Goal: Navigation & Orientation: Find specific page/section

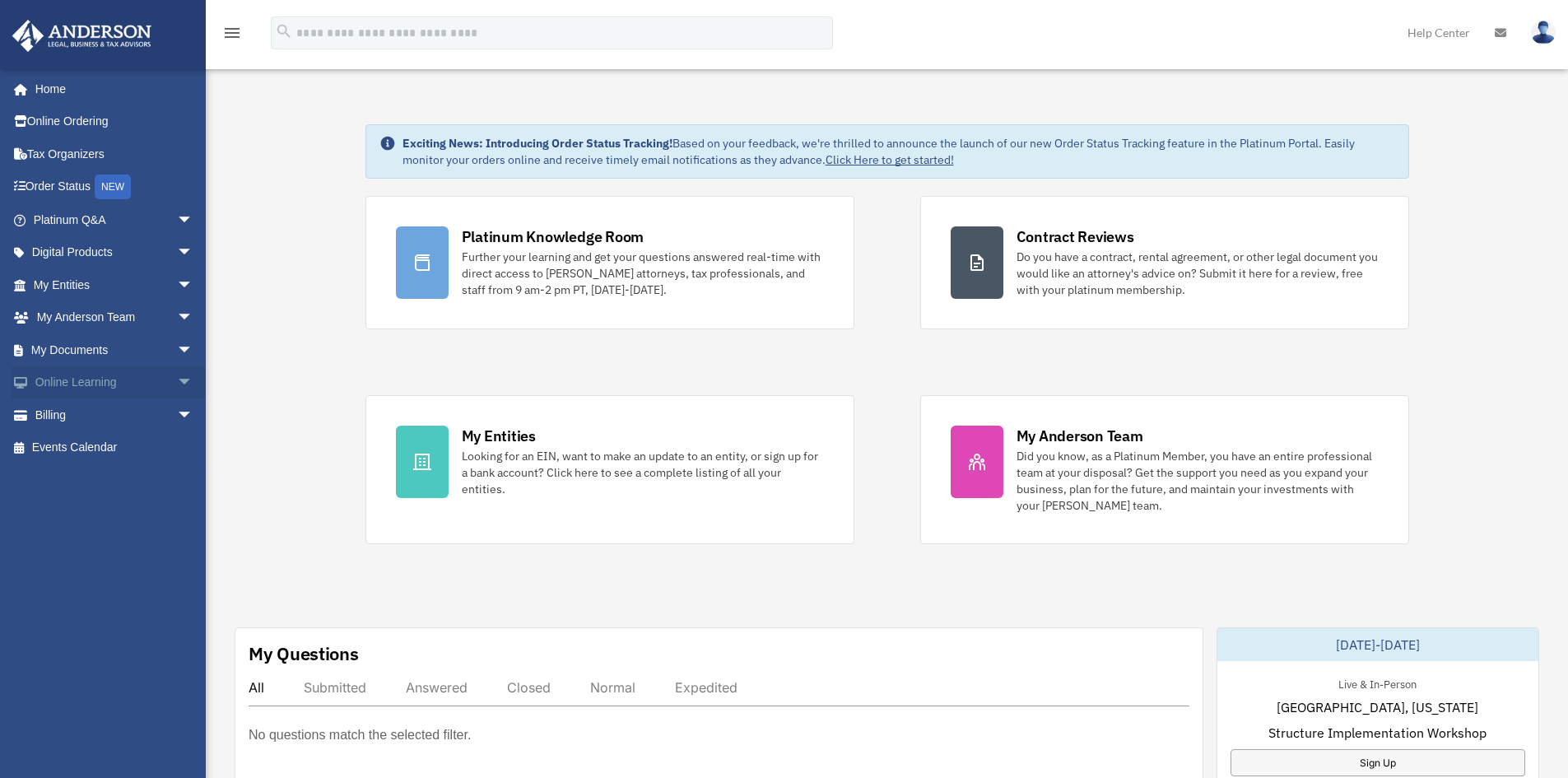
click at [67, 380] on link "Online Learning arrow_drop_down" at bounding box center [115, 383] width 207 height 33
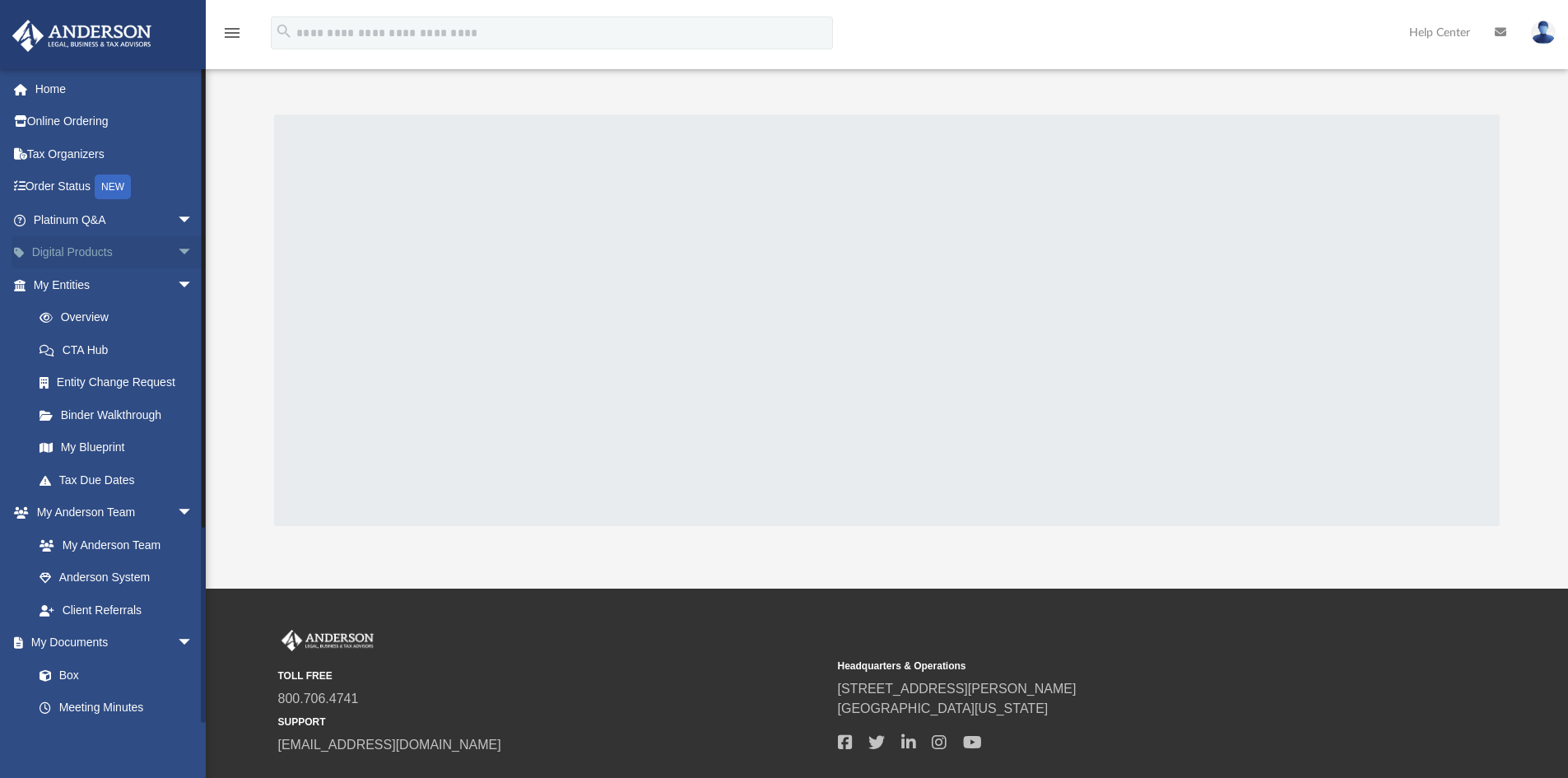
click at [92, 251] on link "Digital Products arrow_drop_down" at bounding box center [115, 252] width 207 height 33
click at [177, 253] on span "arrow_drop_down" at bounding box center [193, 252] width 33 height 34
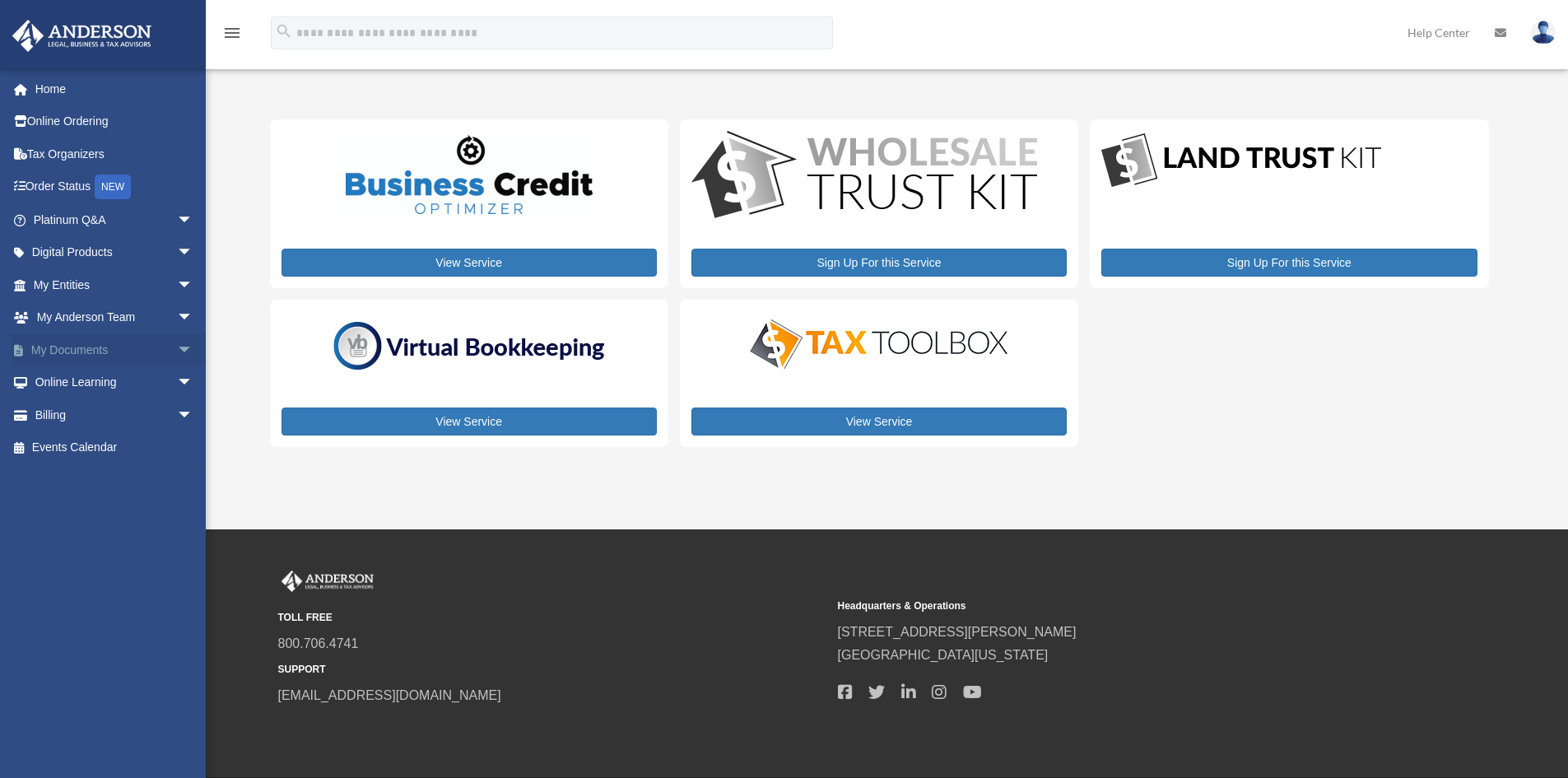
click at [177, 345] on span "arrow_drop_down" at bounding box center [193, 350] width 33 height 34
click at [127, 446] on link "Forms Library" at bounding box center [121, 448] width 195 height 33
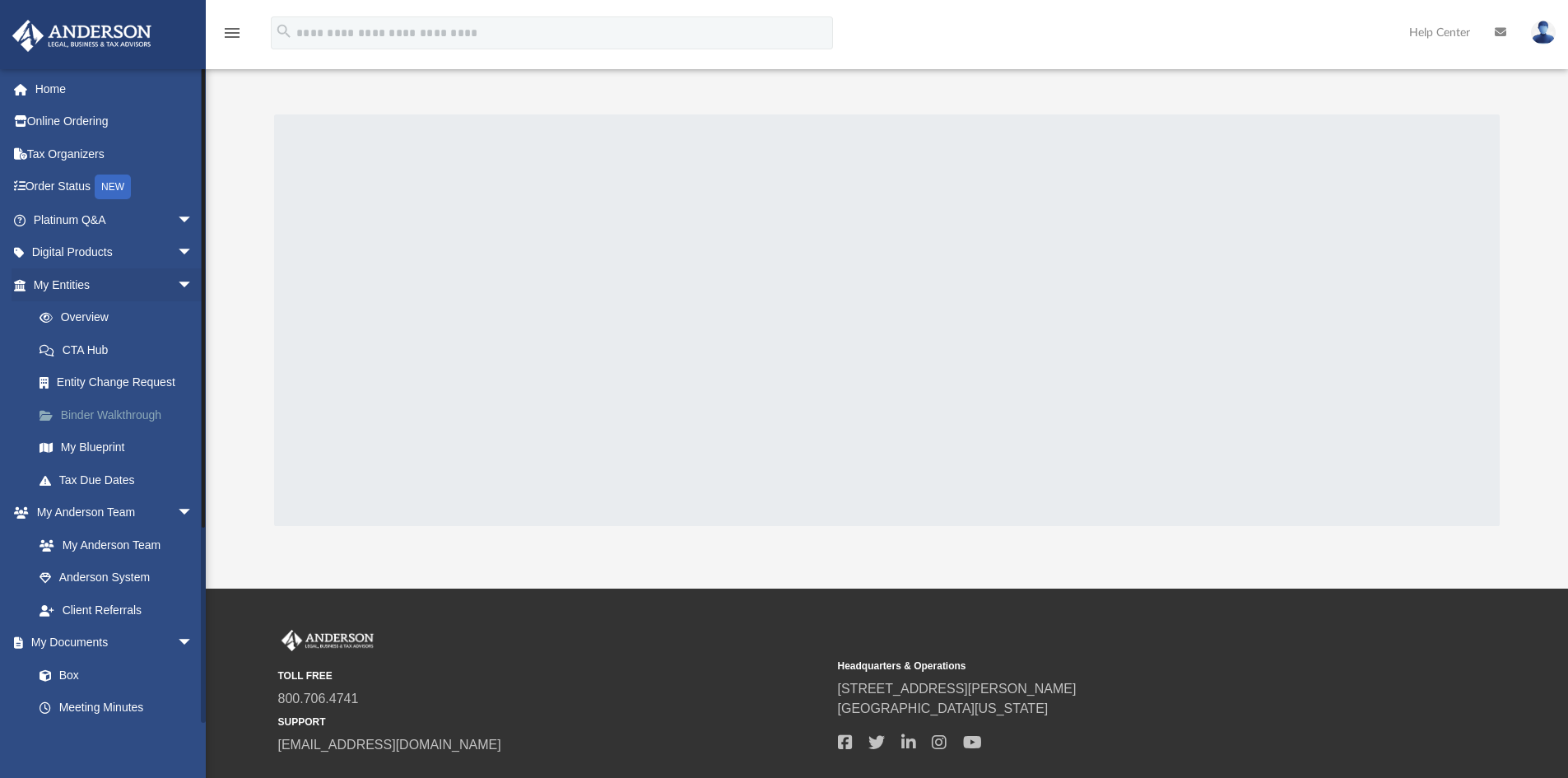
click at [135, 417] on link "Binder Walkthrough" at bounding box center [121, 414] width 195 height 33
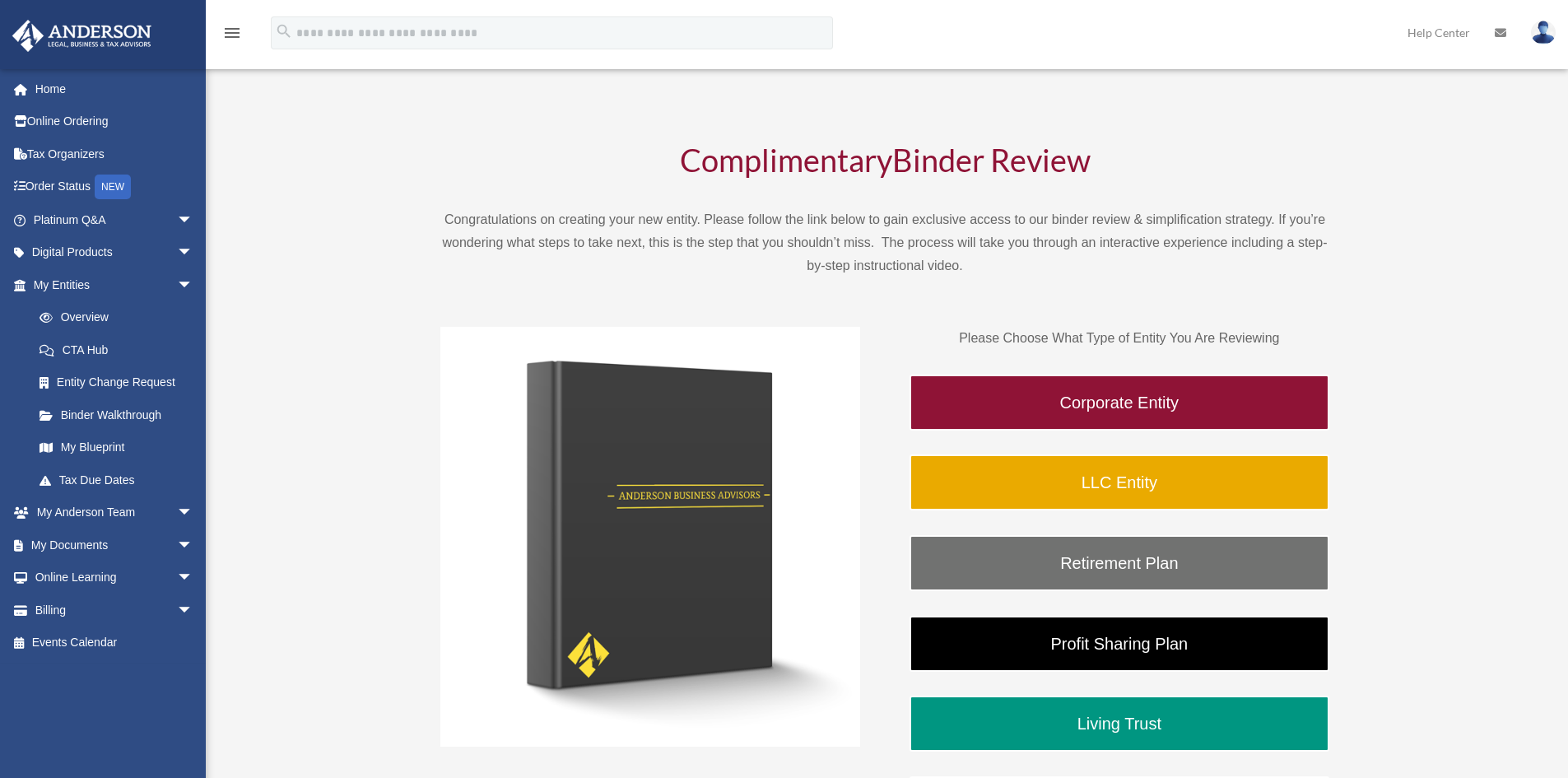
scroll to position [247, 0]
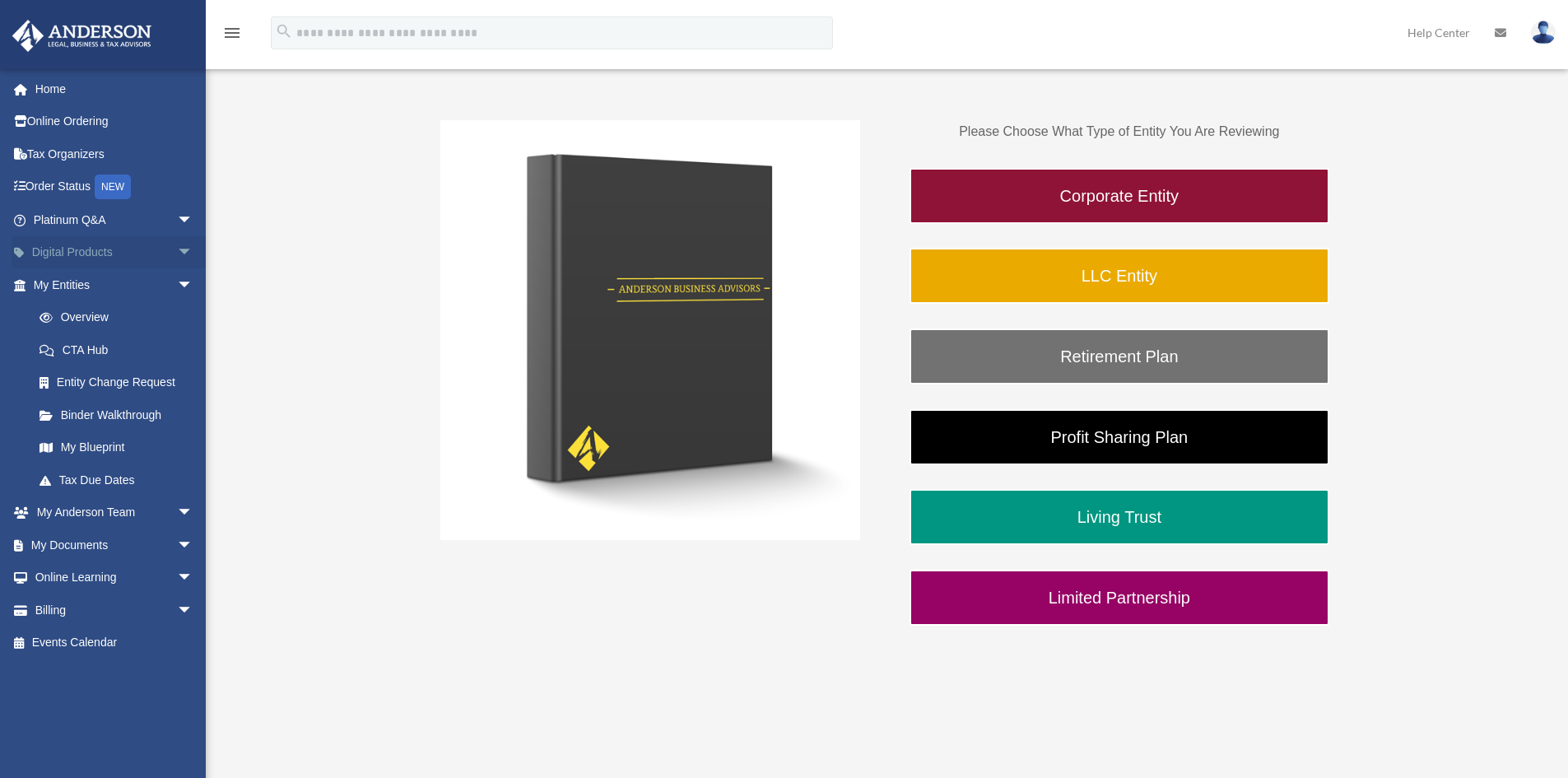
click at [177, 255] on span "arrow_drop_down" at bounding box center [193, 252] width 33 height 34
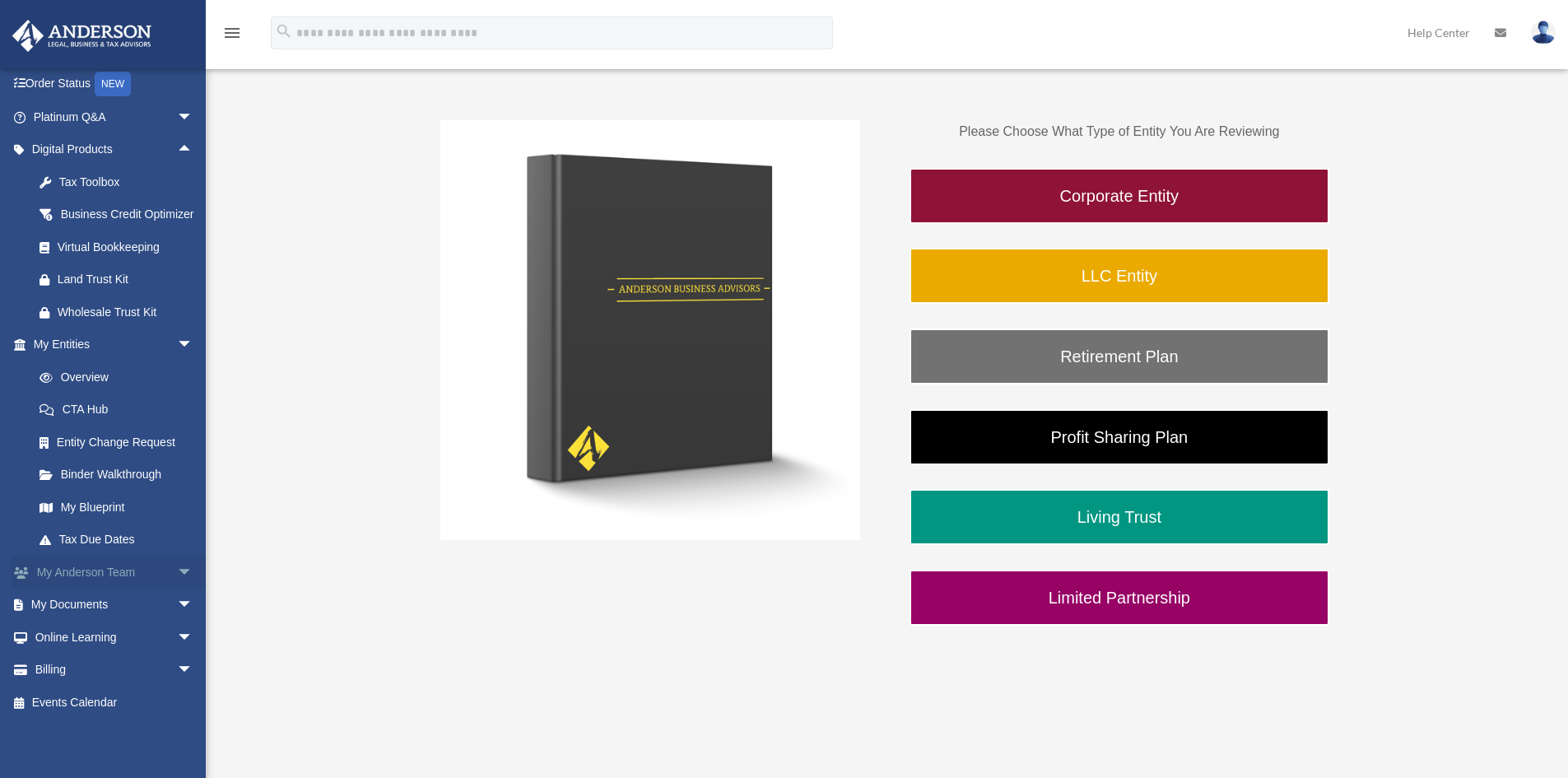
scroll to position [122, 0]
click at [177, 639] on span "arrow_drop_down" at bounding box center [193, 637] width 33 height 34
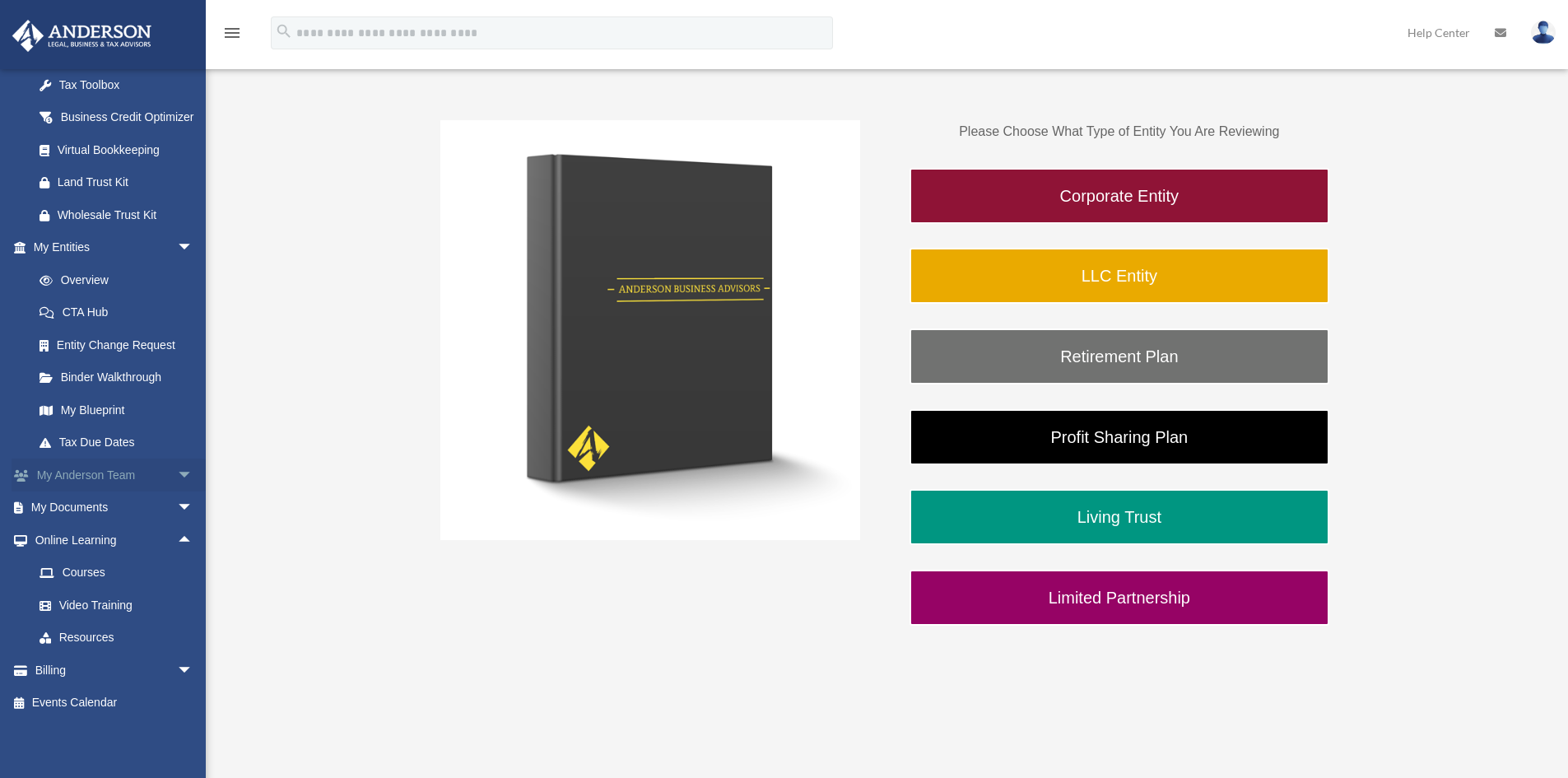
scroll to position [221, 0]
click at [114, 641] on link "Resources" at bounding box center [121, 638] width 195 height 33
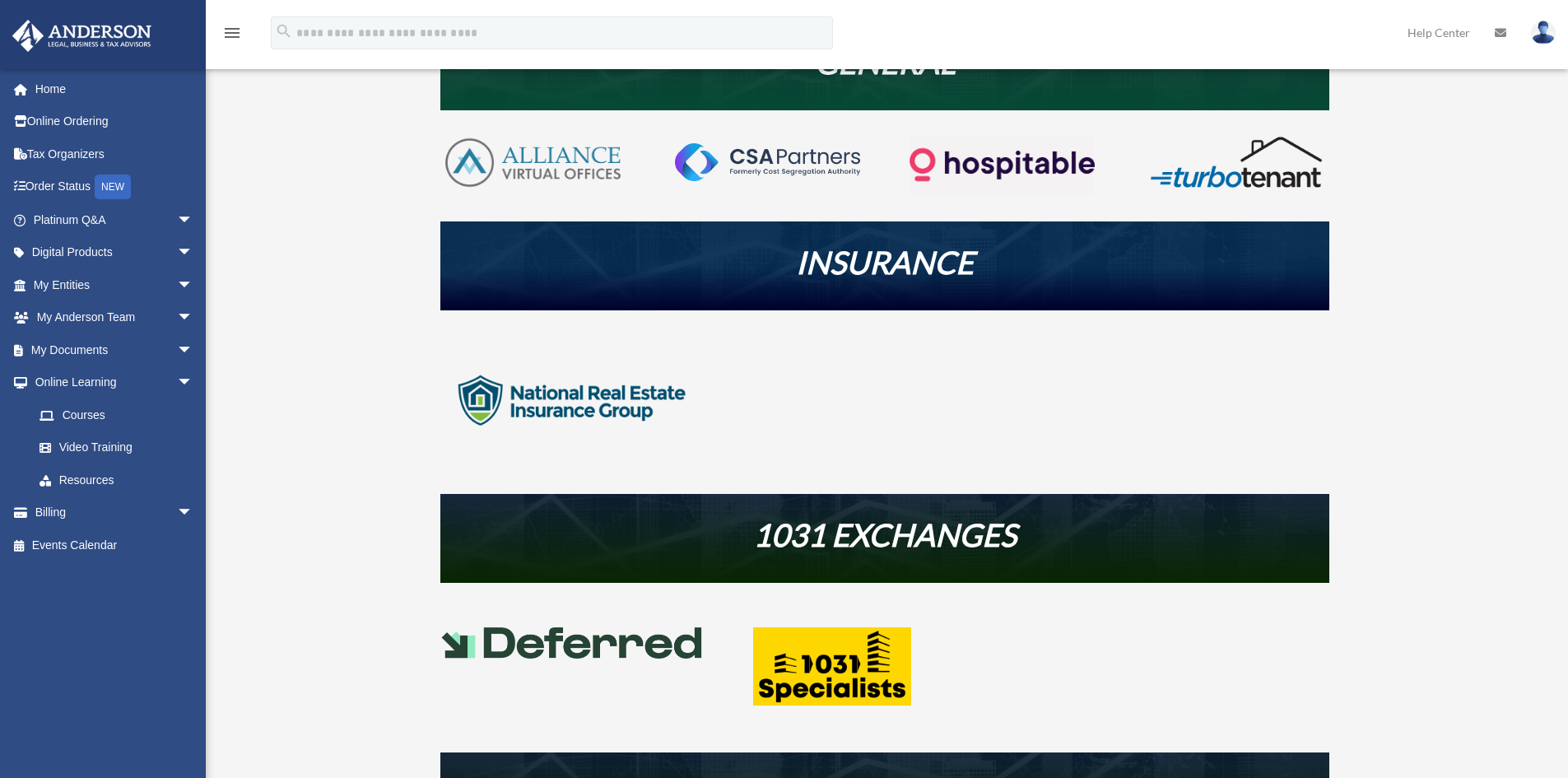
scroll to position [412, 0]
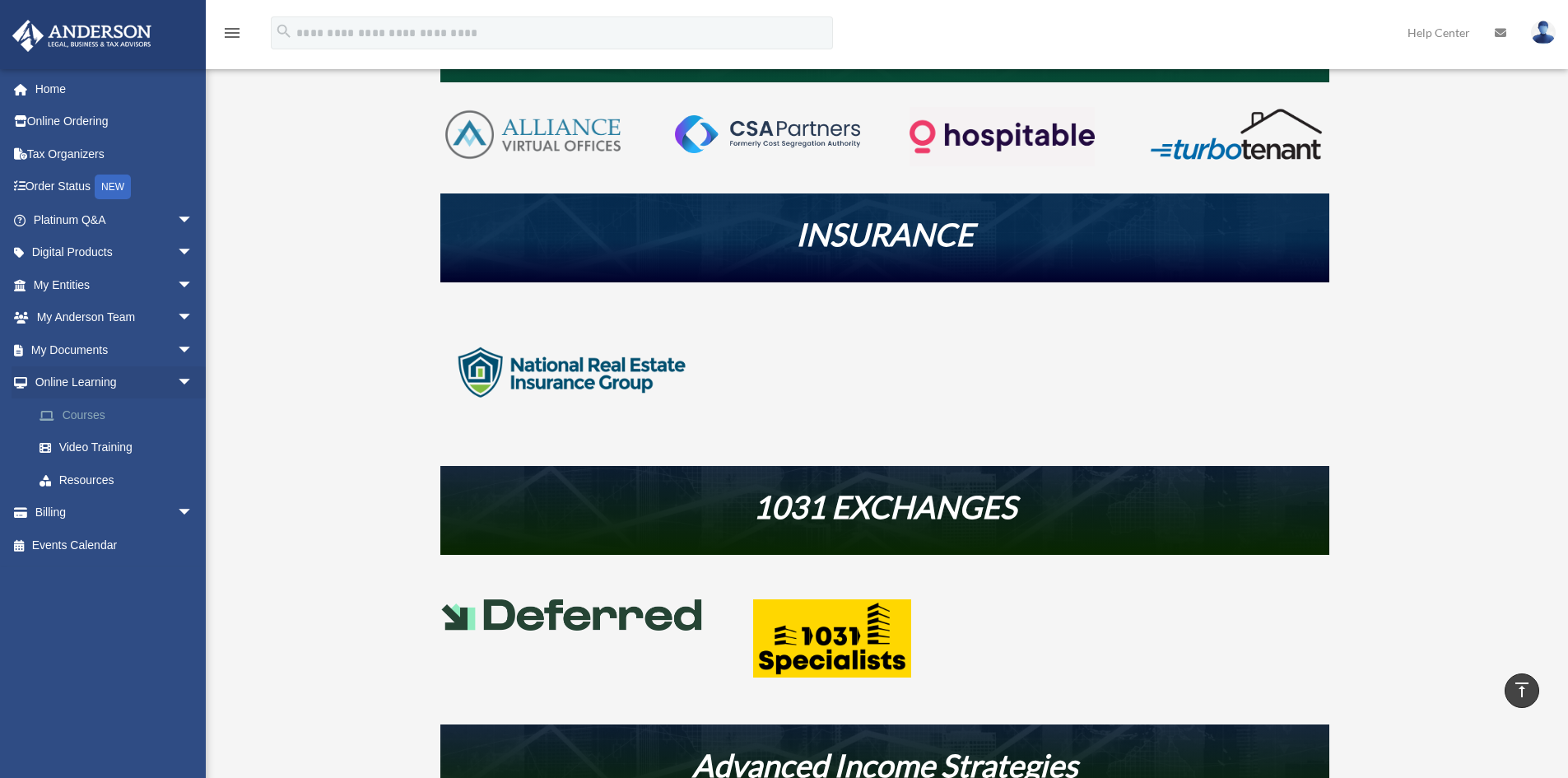
click at [101, 416] on link "Courses" at bounding box center [121, 414] width 195 height 33
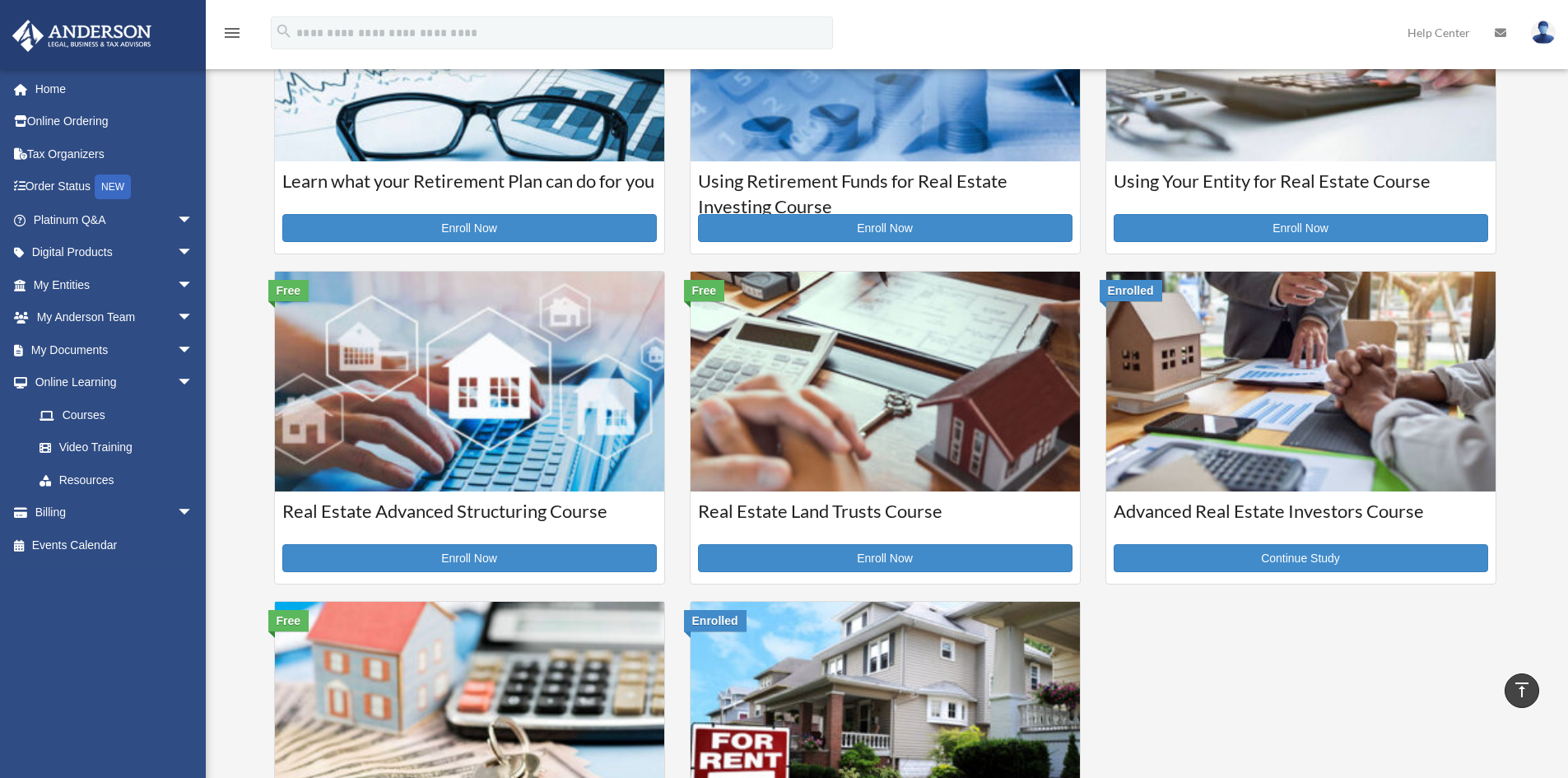
scroll to position [83, 0]
